Goal: Use online tool/utility: Utilize a website feature to perform a specific function

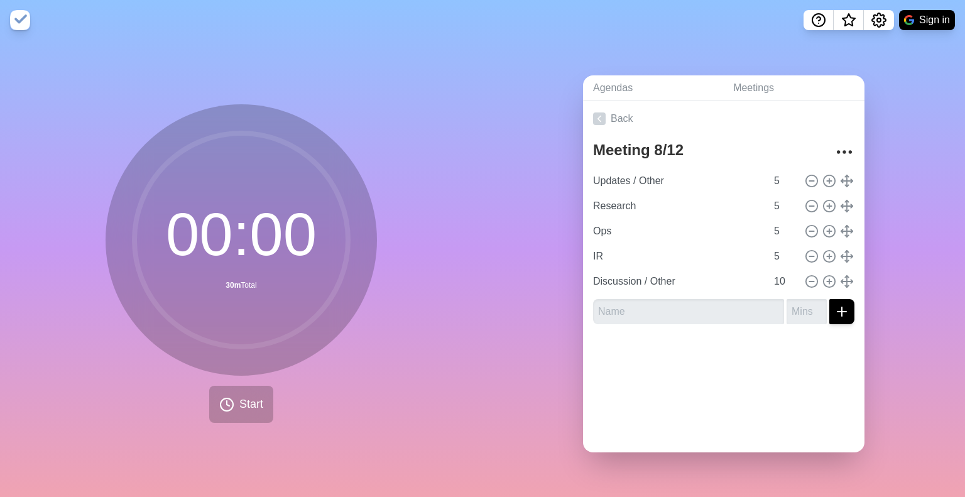
click at [929, 65] on div "Agendas Meetings Back Meeting 8/12 Updates / Other 5 Research 5 Ops 5 IR 5 Disc…" at bounding box center [723, 268] width 482 height 457
click at [247, 402] on span "Start" at bounding box center [251, 404] width 24 height 17
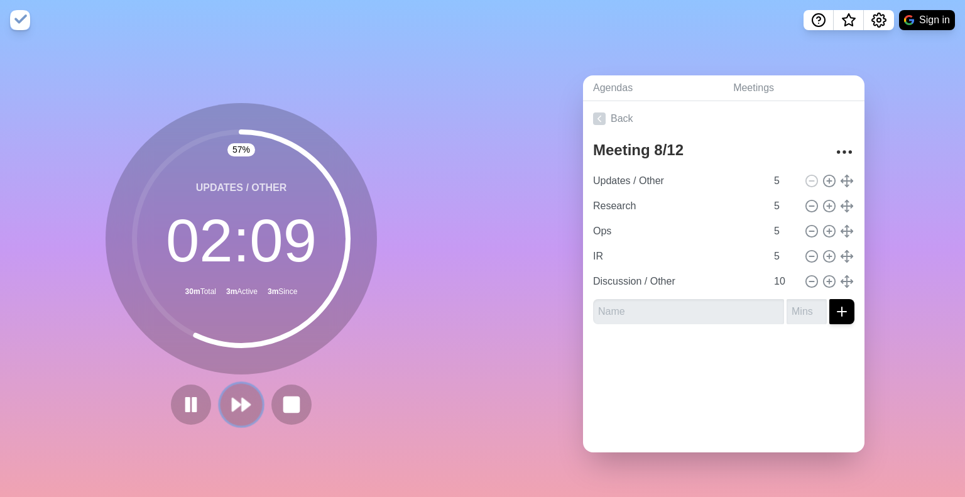
click at [233, 401] on polygon at bounding box center [236, 404] width 8 height 13
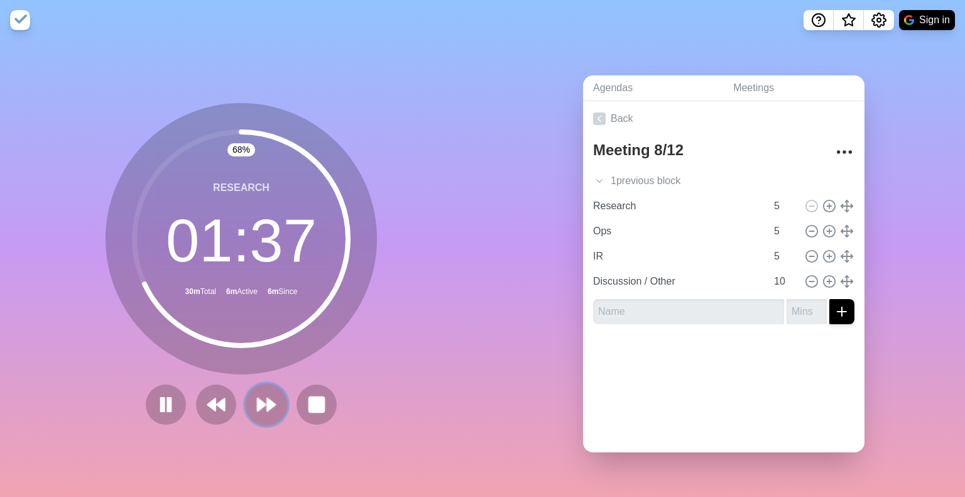
click at [258, 403] on icon at bounding box center [266, 404] width 21 height 21
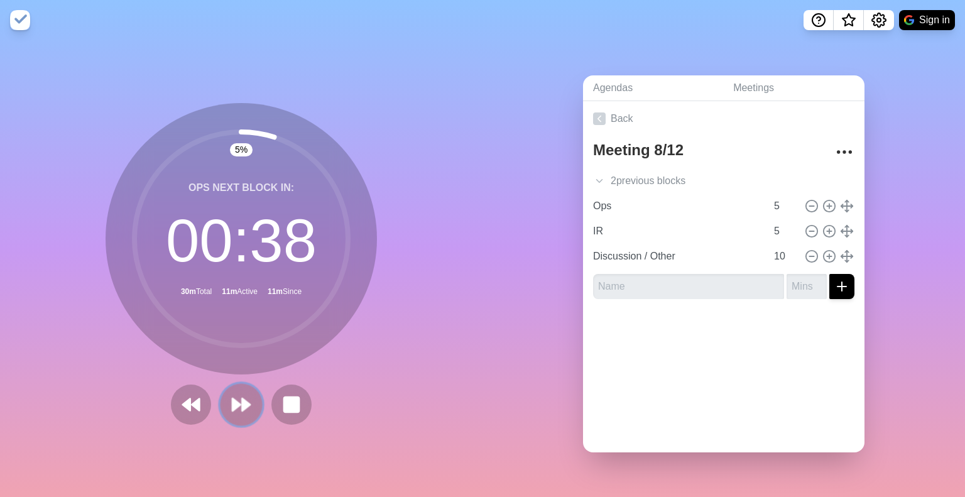
click at [246, 399] on icon at bounding box center [240, 404] width 21 height 21
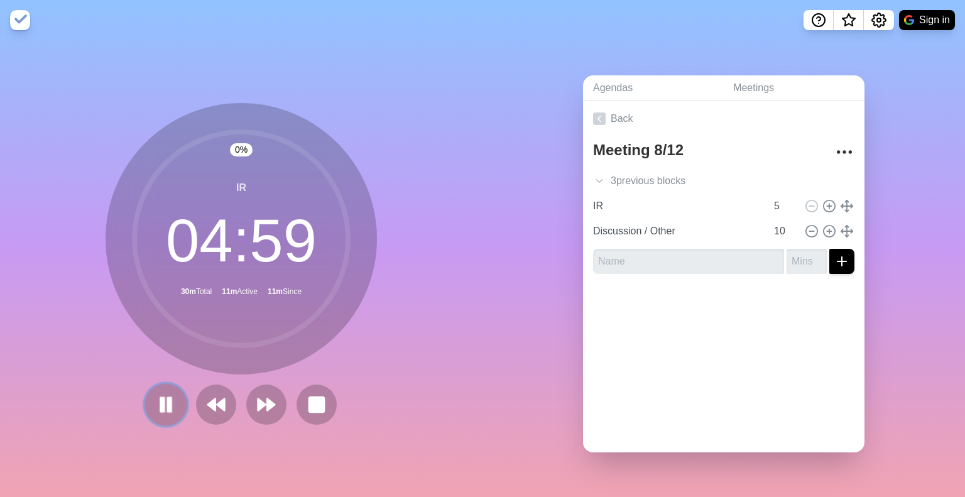
click at [161, 398] on icon at bounding box center [165, 404] width 21 height 21
click at [161, 398] on polygon at bounding box center [166, 404] width 12 height 15
